Goal: Transaction & Acquisition: Download file/media

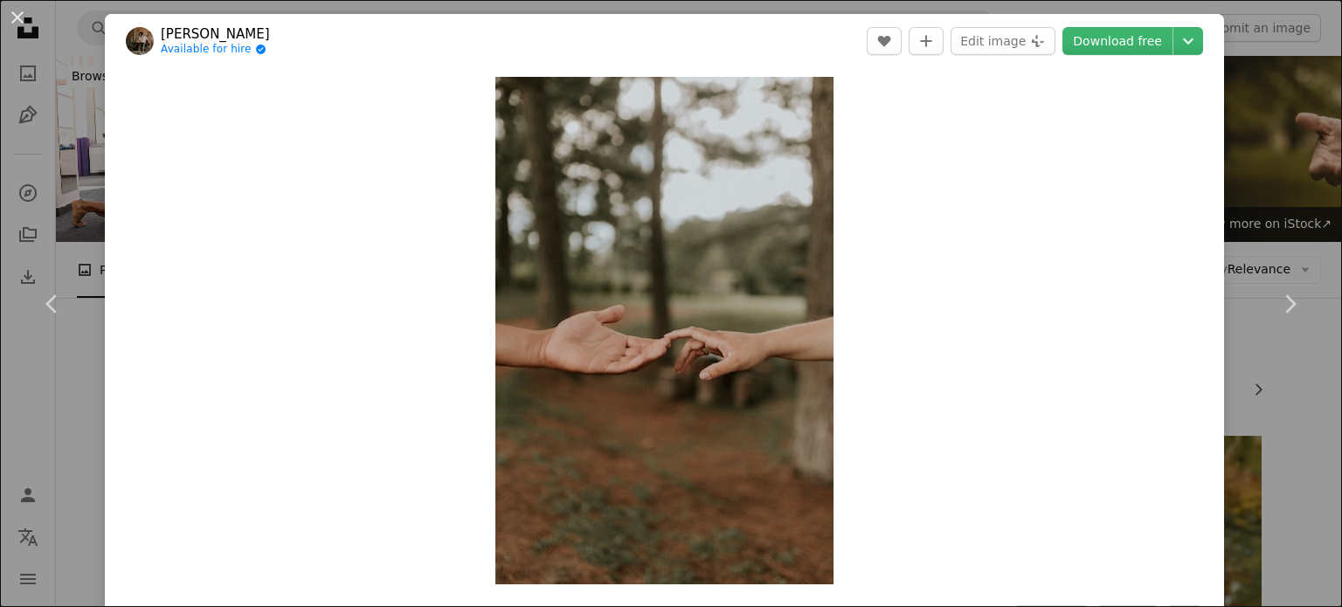
scroll to position [12142, 0]
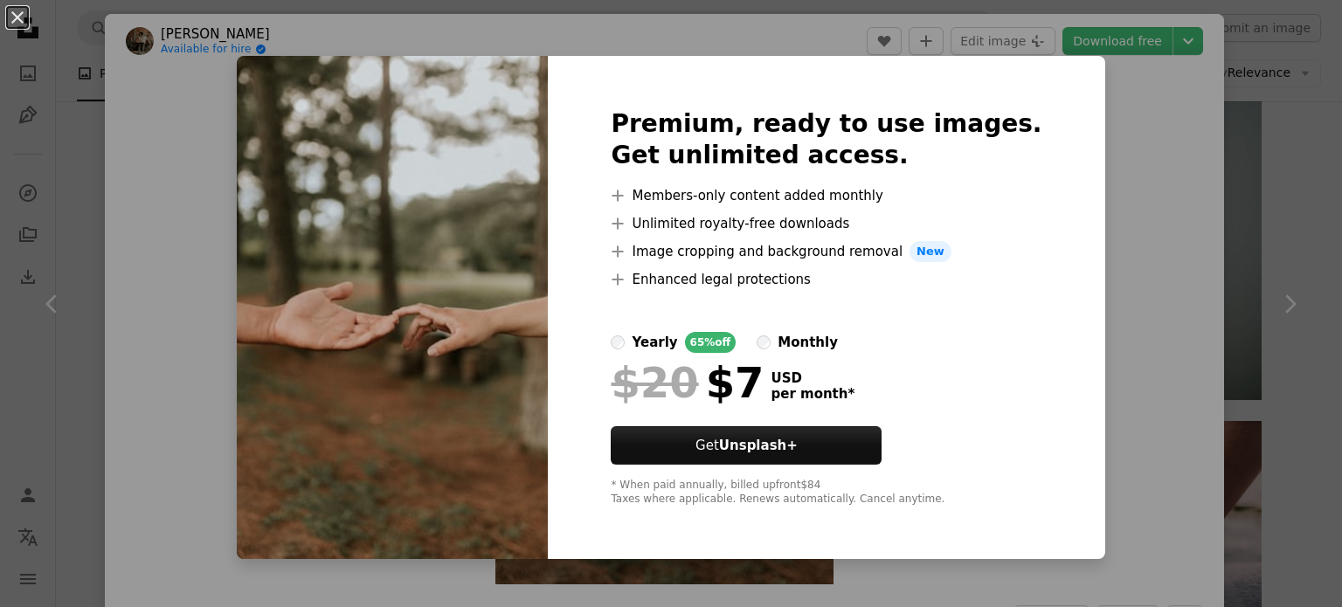
click at [1206, 168] on div "An X shape Premium, ready to use images. Get unlimited access. A plus sign Memb…" at bounding box center [671, 303] width 1342 height 607
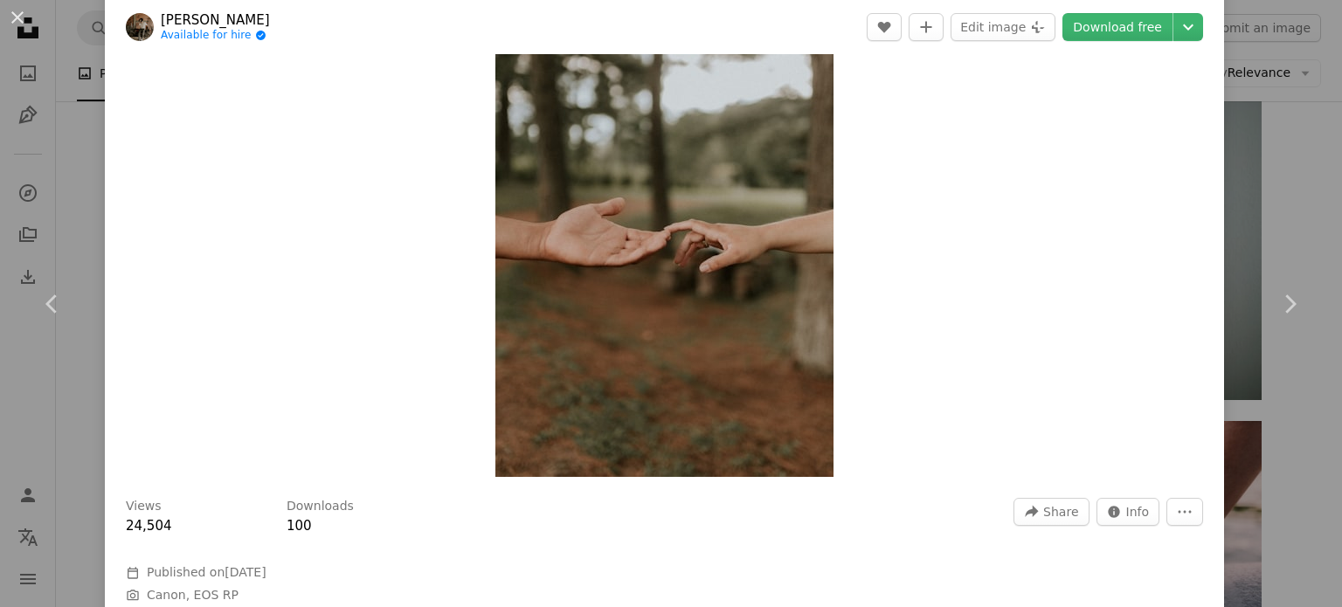
scroll to position [349, 0]
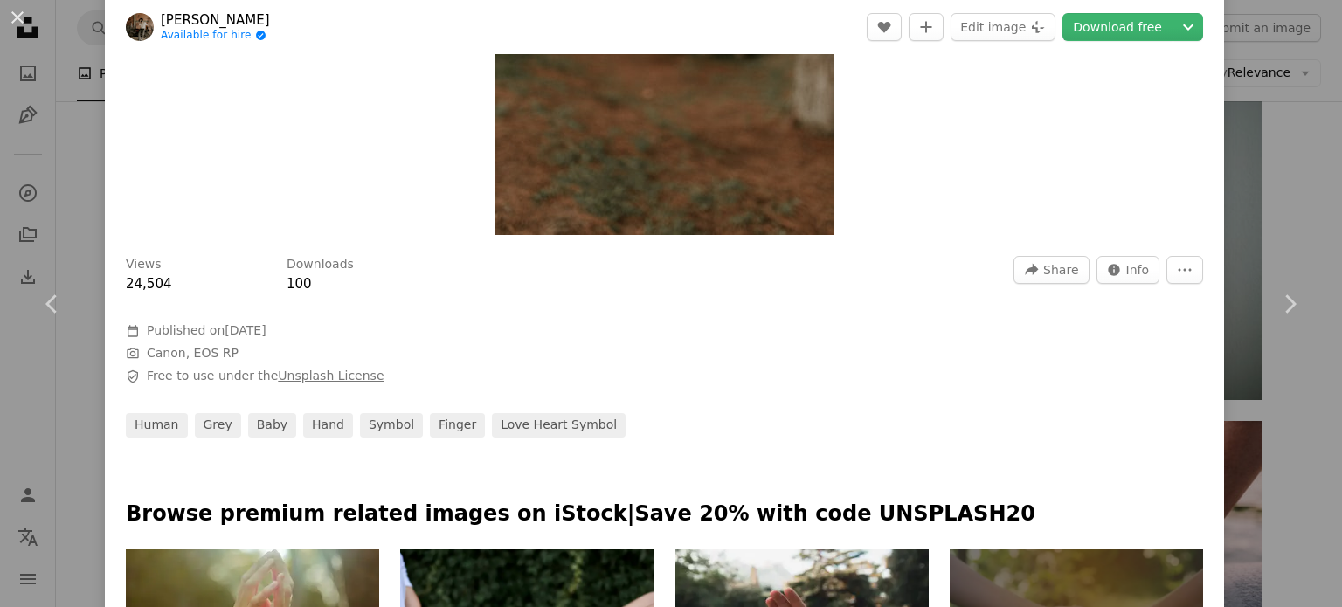
click at [315, 380] on link "Unsplash License" at bounding box center [331, 376] width 106 height 14
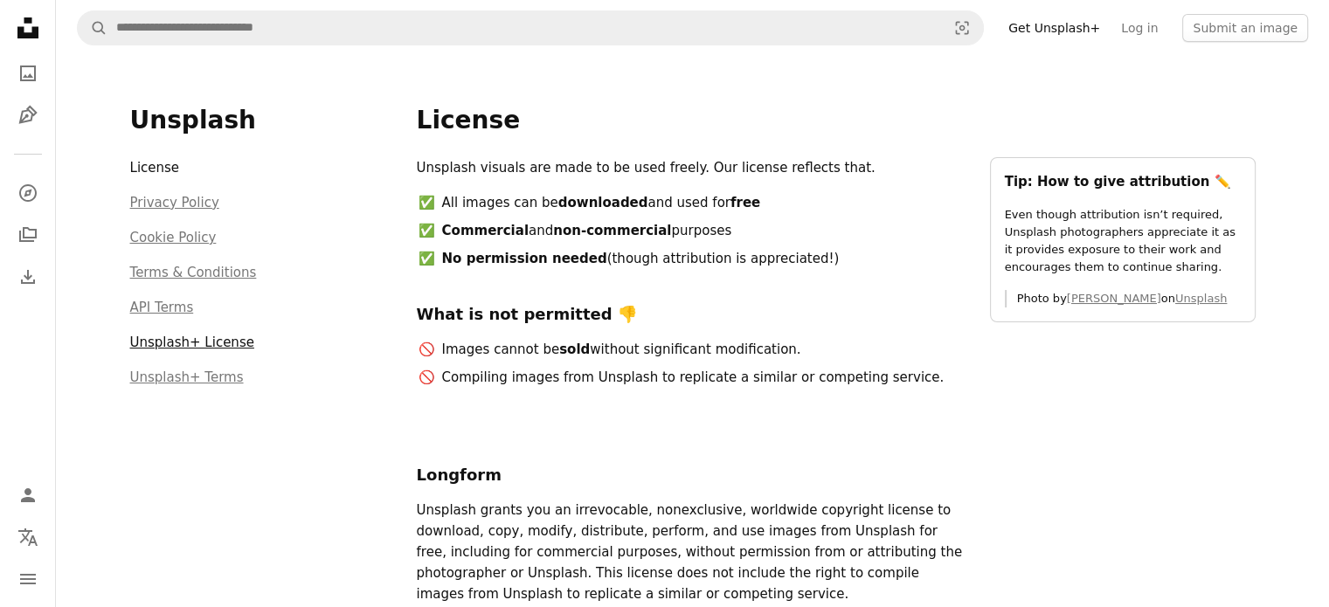
click at [154, 345] on link "Unsplash+ License" at bounding box center [192, 343] width 124 height 16
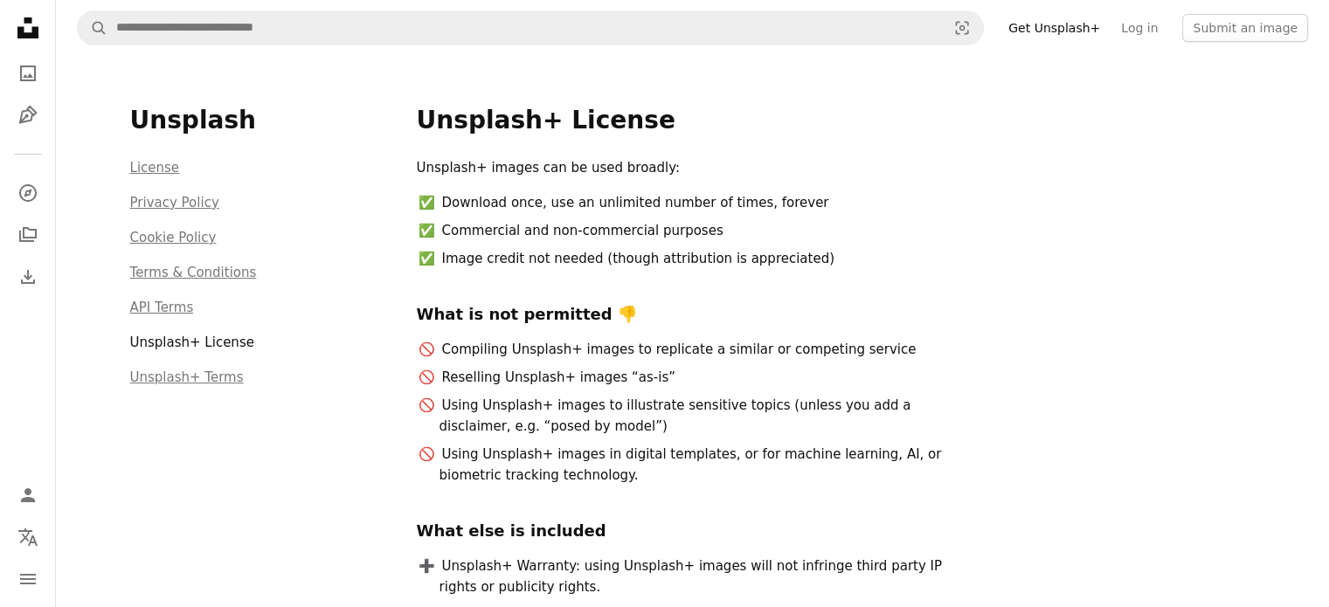
click at [948, 390] on ul "Compiling Unsplash+ images to replicate a similar or competing service Resellin…" at bounding box center [693, 412] width 552 height 147
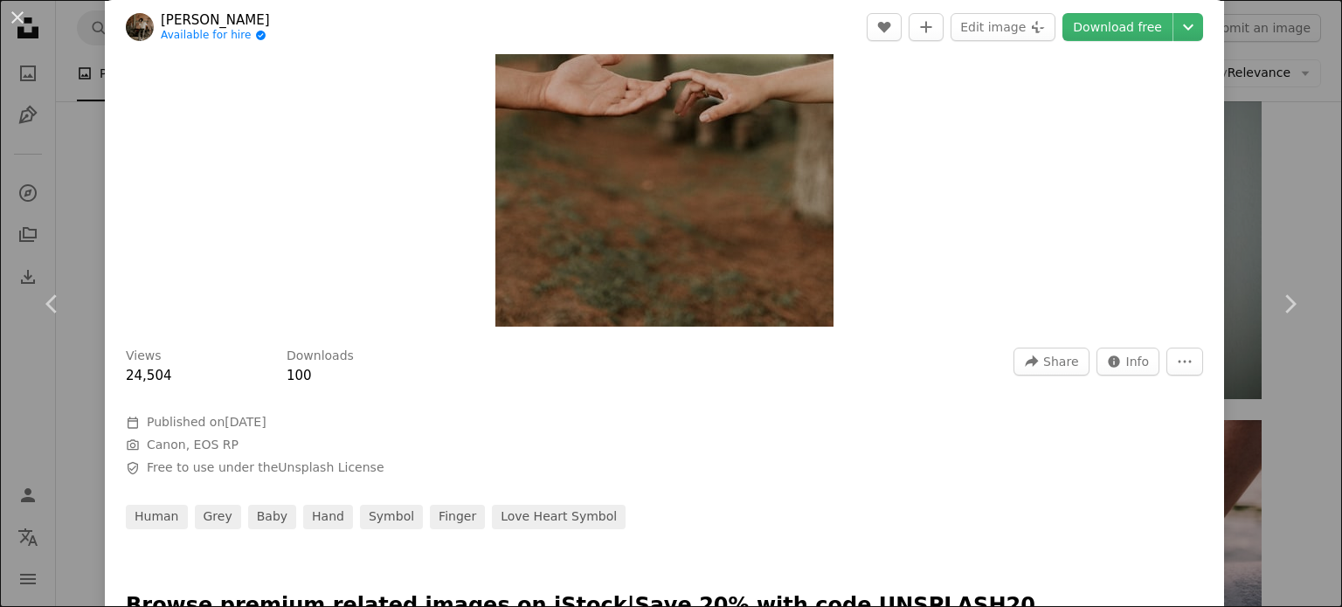
scroll to position [262, 0]
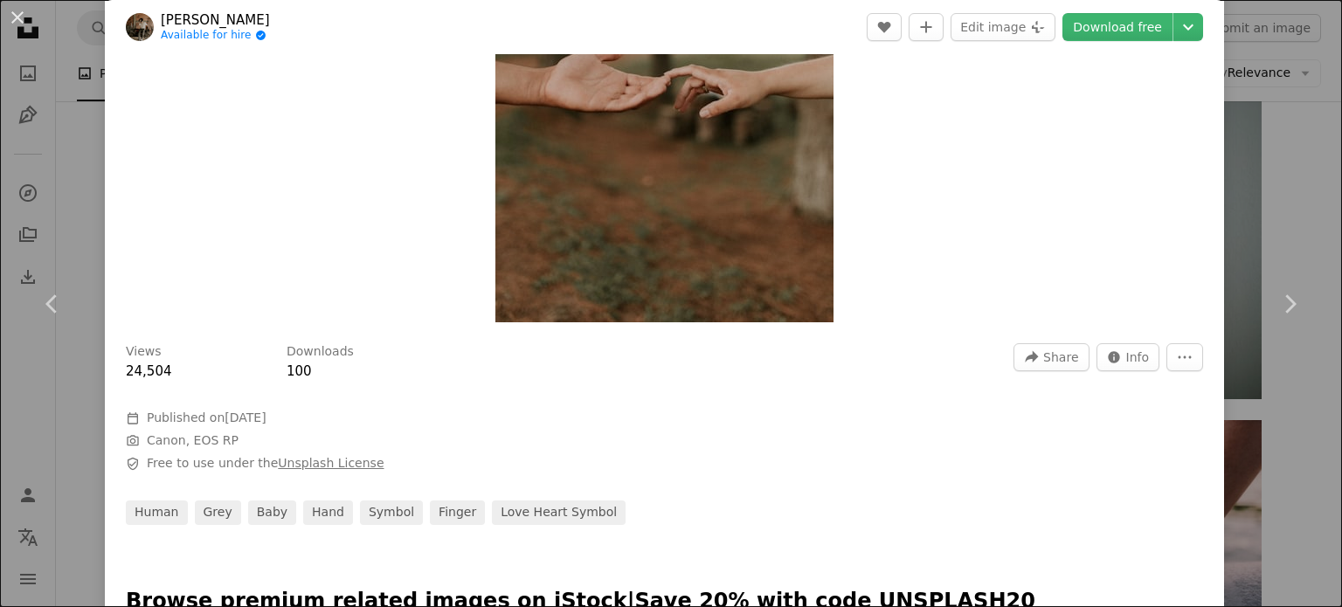
click at [339, 460] on link "Unsplash License" at bounding box center [331, 463] width 106 height 14
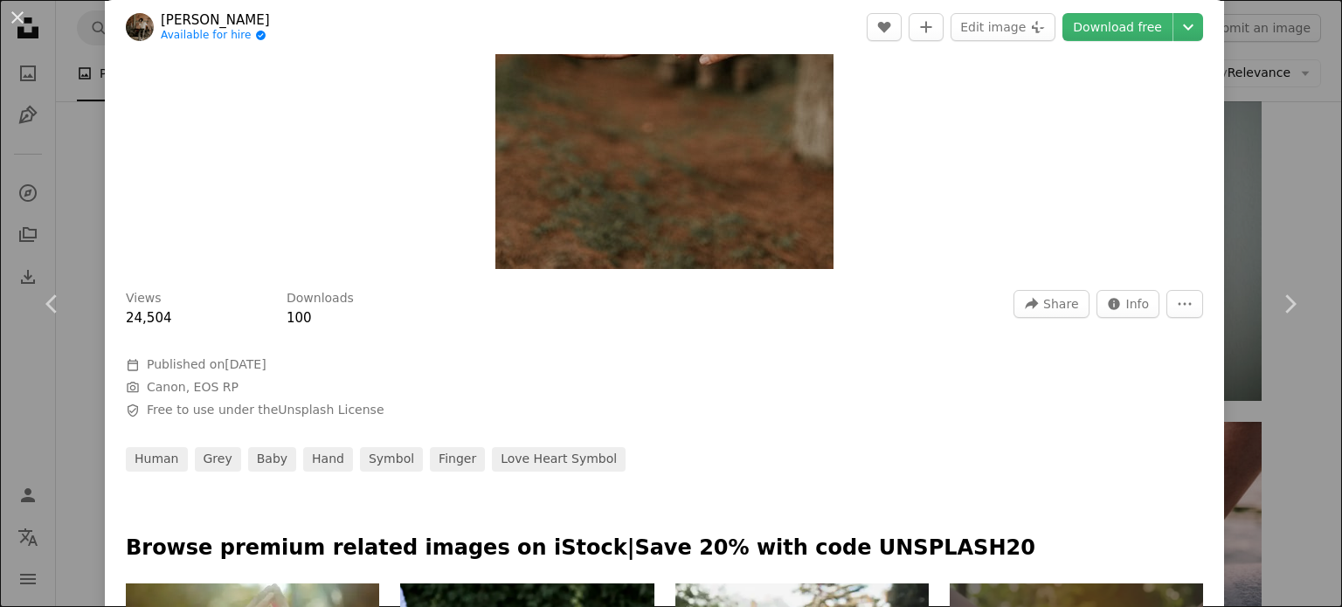
scroll to position [349, 0]
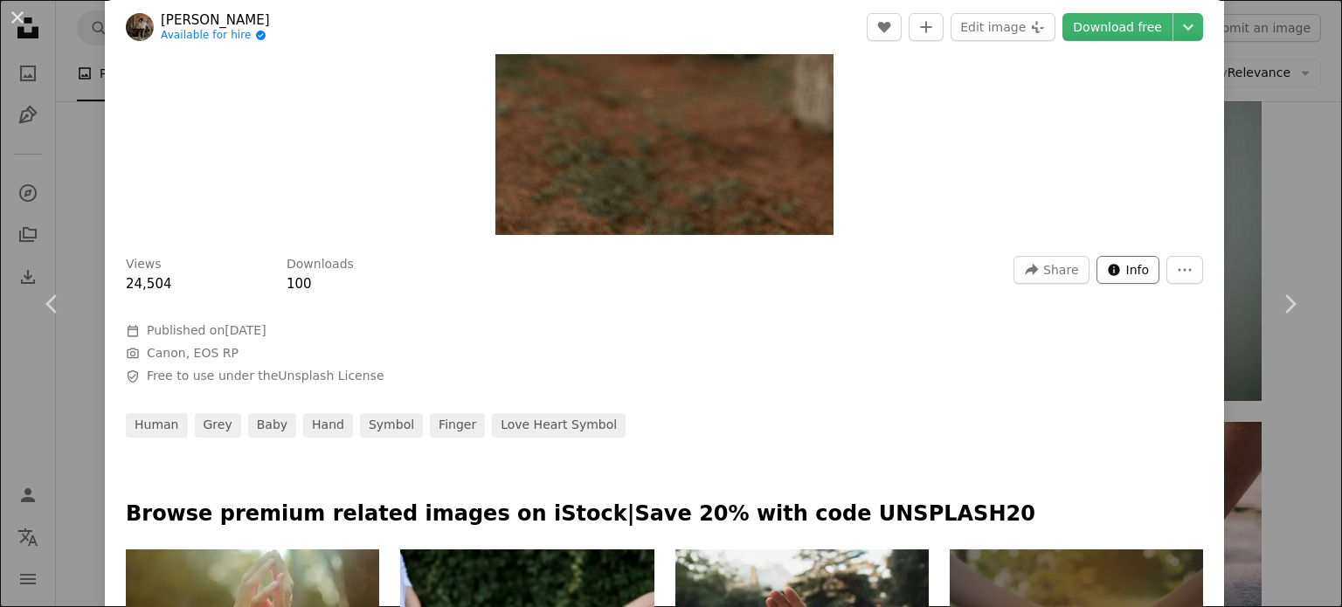
click at [1109, 270] on button "Info icon Info" at bounding box center [1128, 270] width 64 height 28
click at [1177, 272] on icon "More Actions" at bounding box center [1185, 270] width 16 height 16
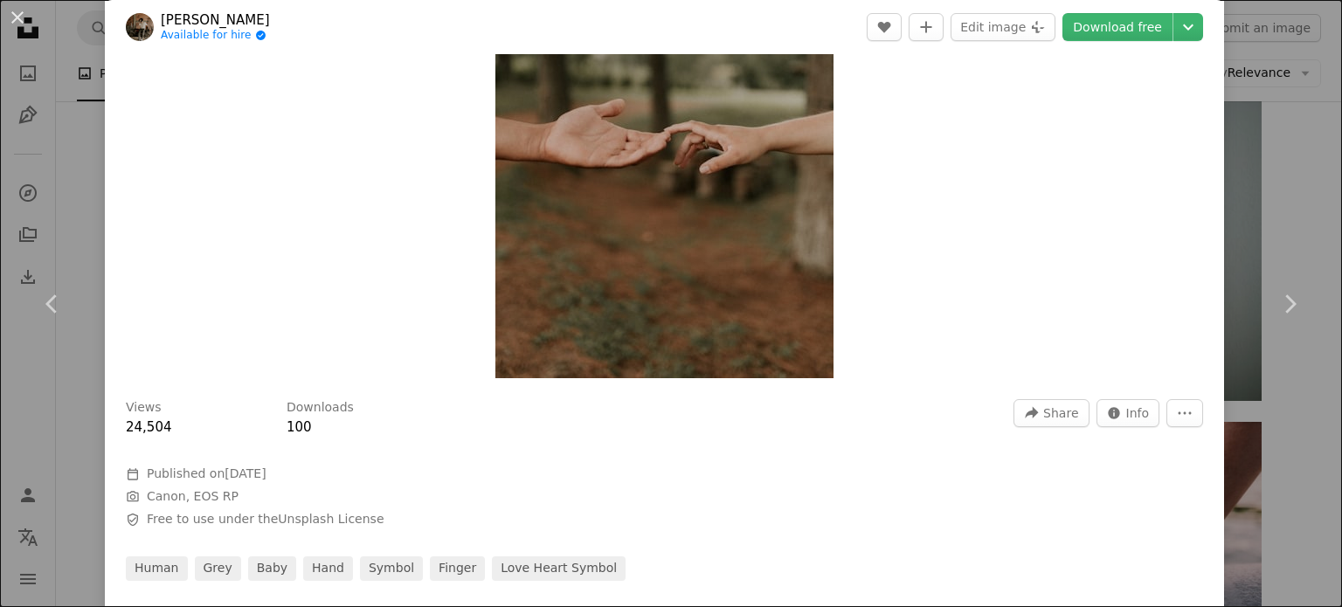
scroll to position [175, 0]
